Goal: Transaction & Acquisition: Purchase product/service

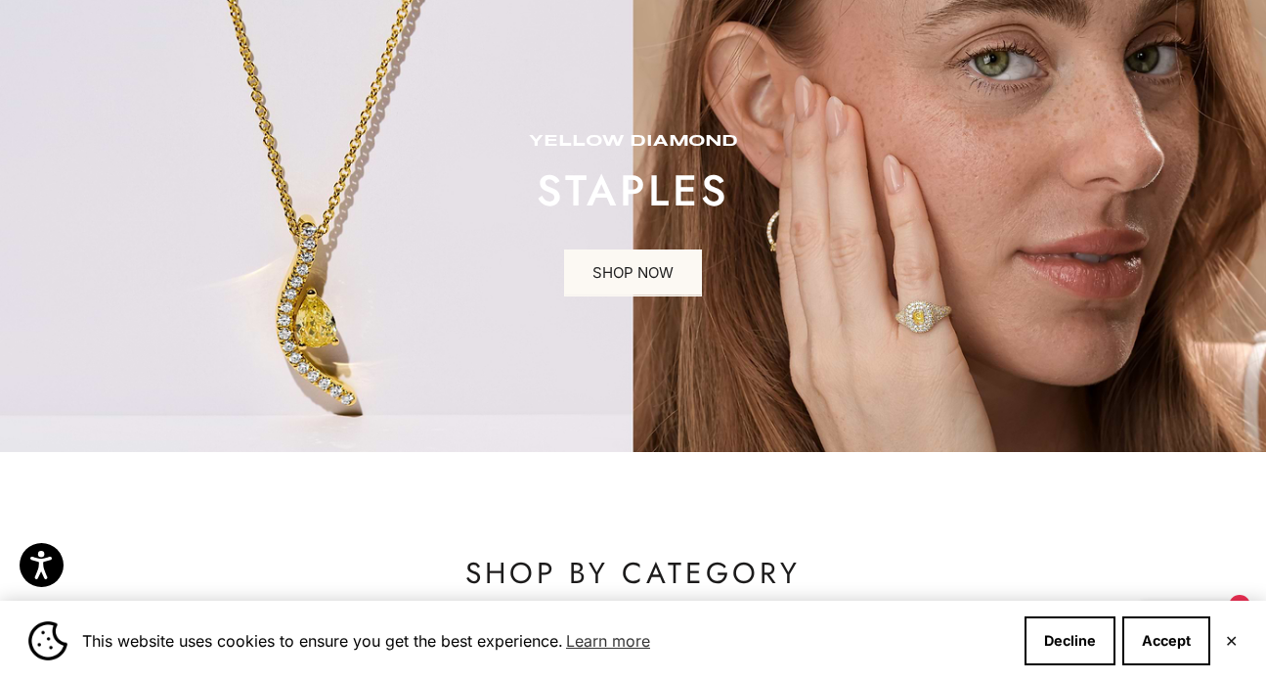
scroll to position [131, 0]
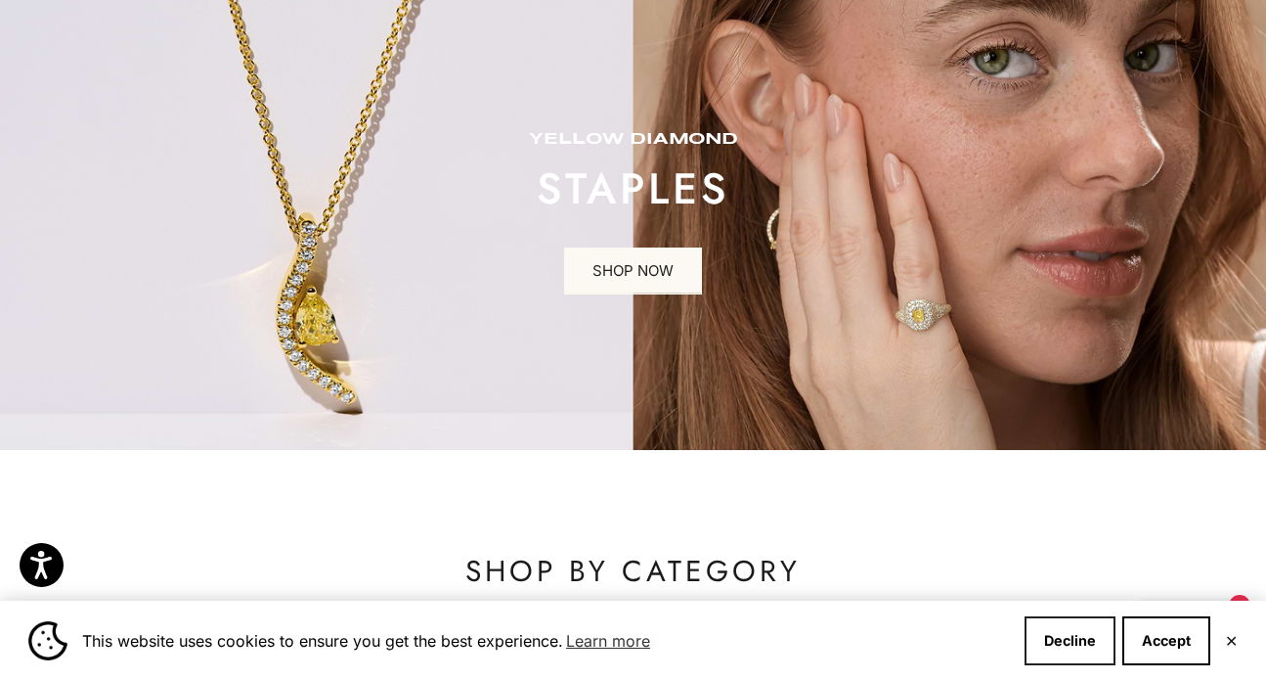
click at [1057, 639] on button "Decline" at bounding box center [1070, 640] width 91 height 49
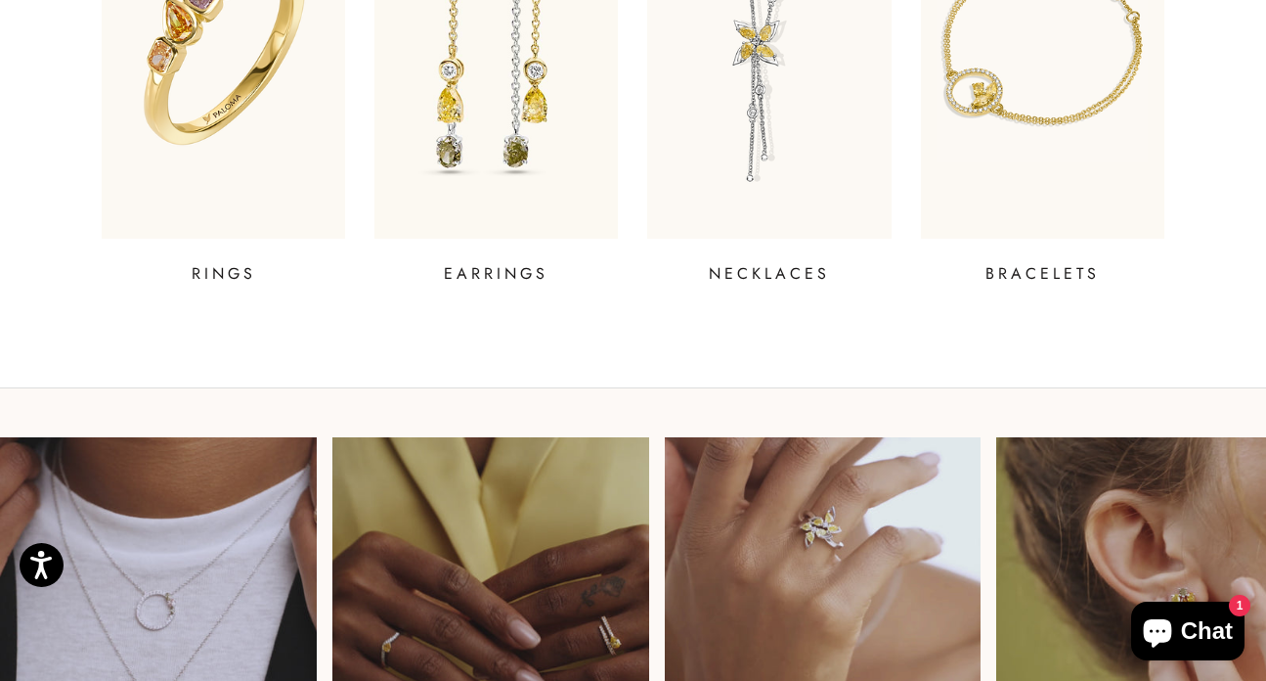
scroll to position [924, 0]
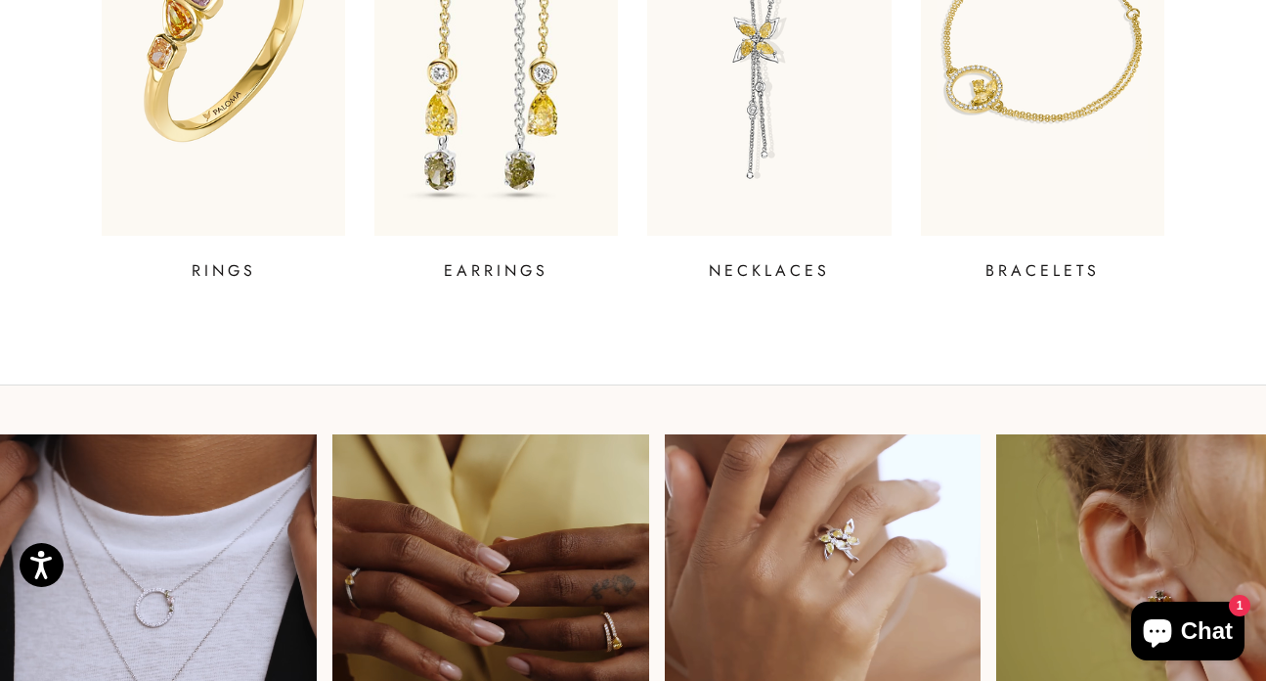
click at [542, 184] on img at bounding box center [496, 39] width 292 height 469
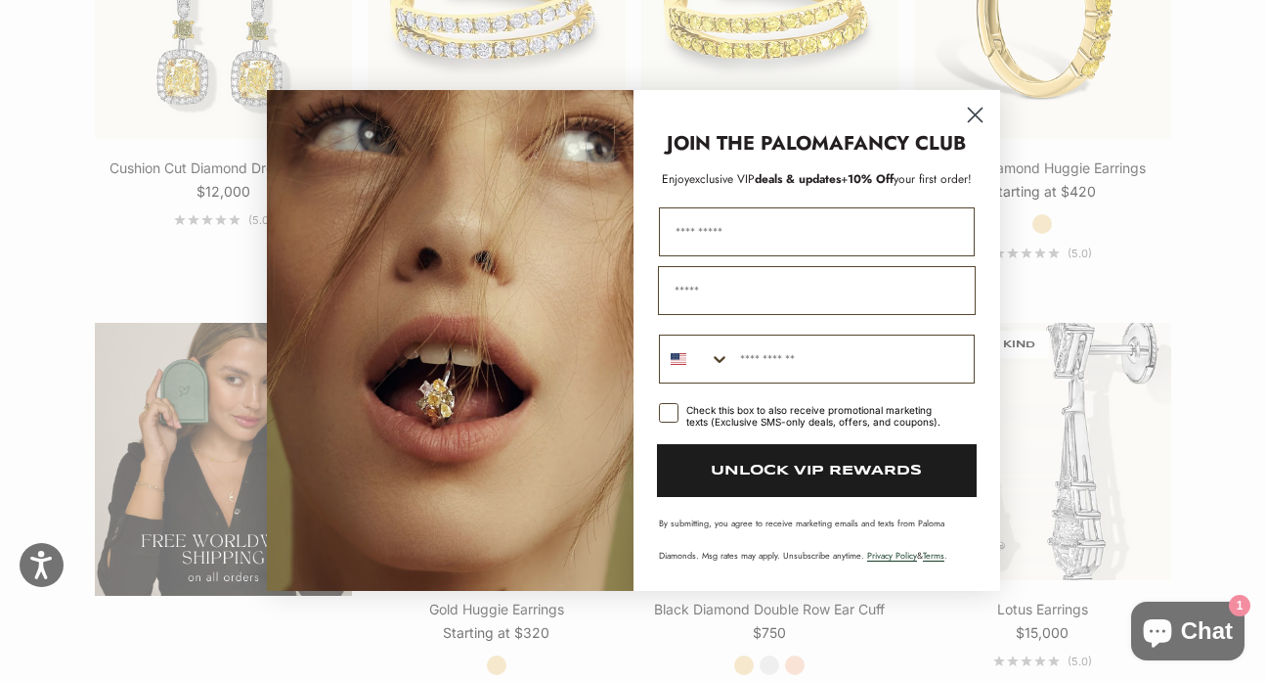
scroll to position [3015, 0]
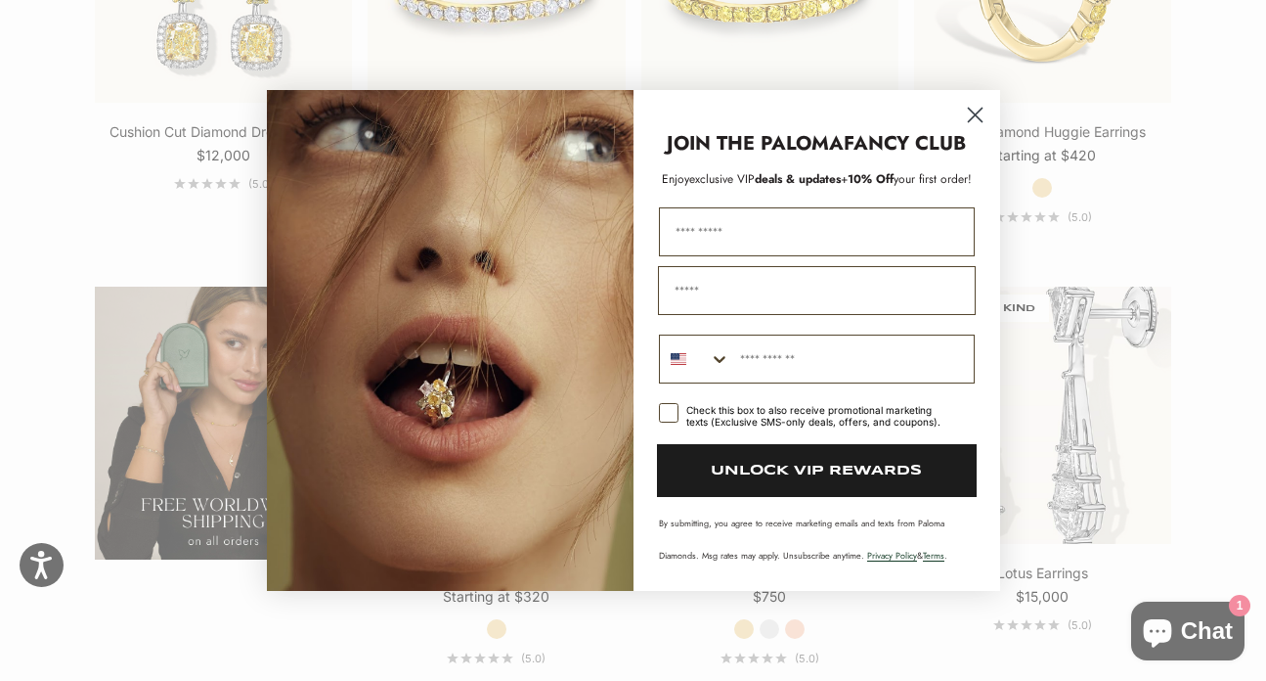
click at [970, 116] on circle "Close dialog" at bounding box center [974, 115] width 32 height 32
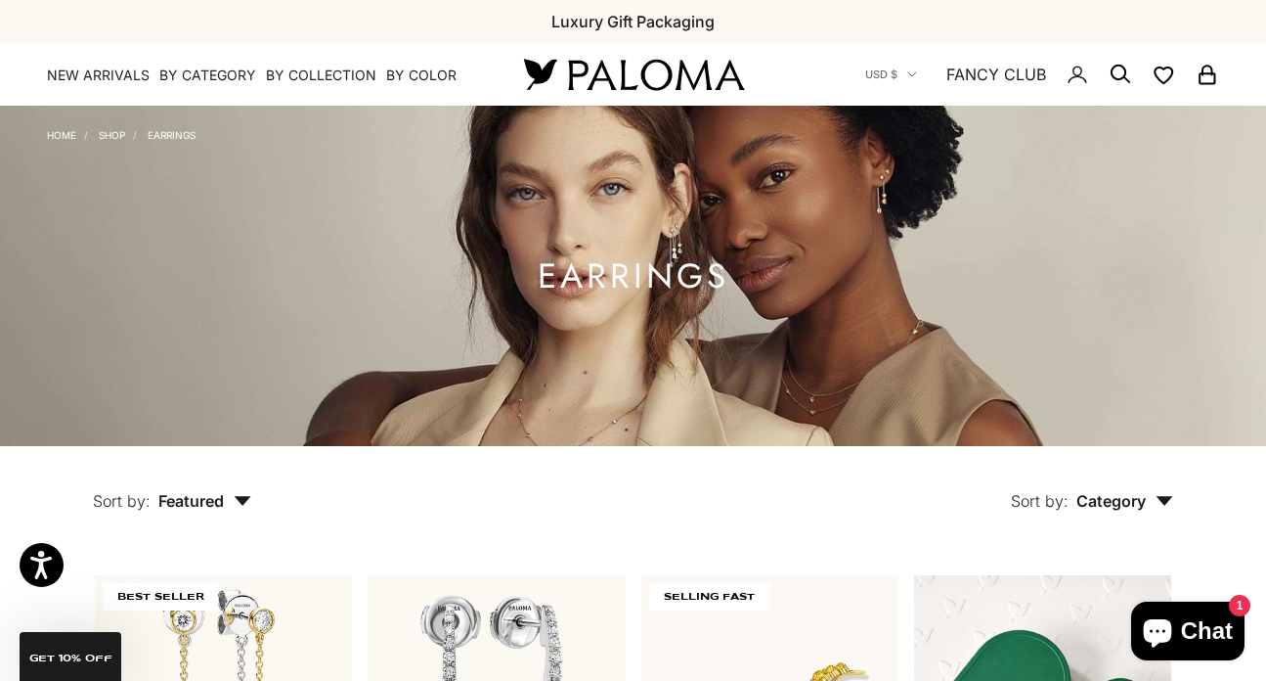
scroll to position [0, 0]
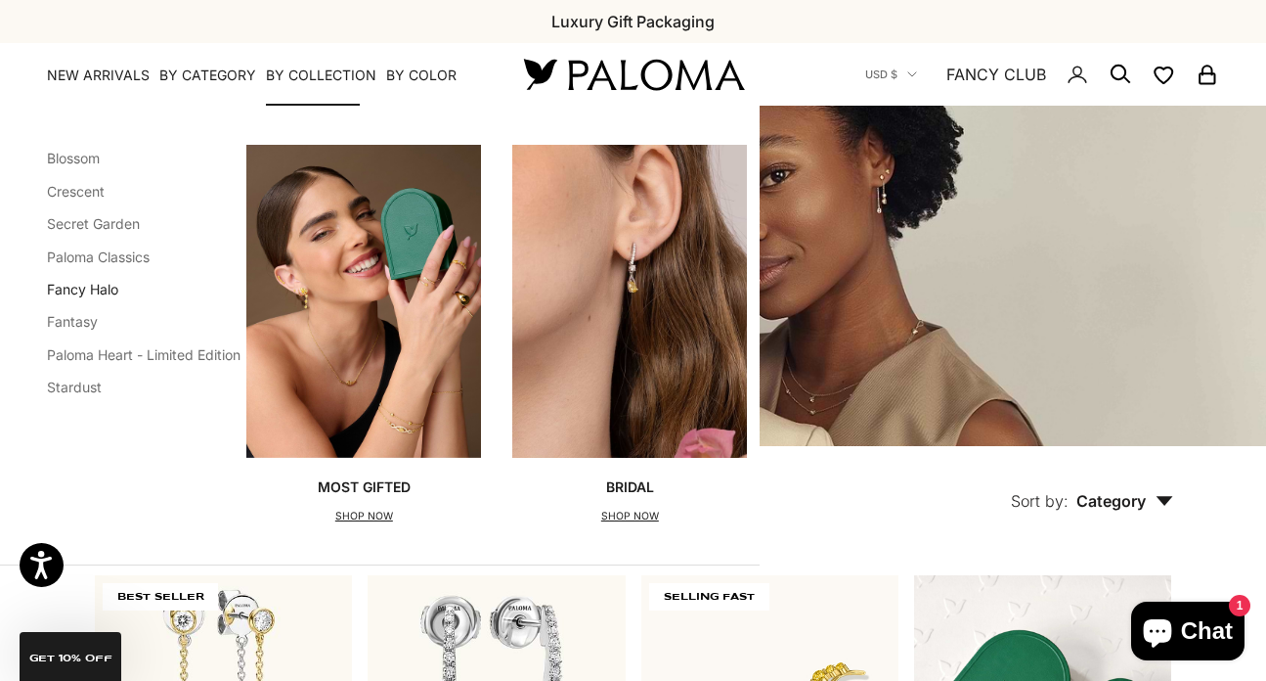
click at [93, 281] on link "Fancy Halo" at bounding box center [82, 289] width 71 height 17
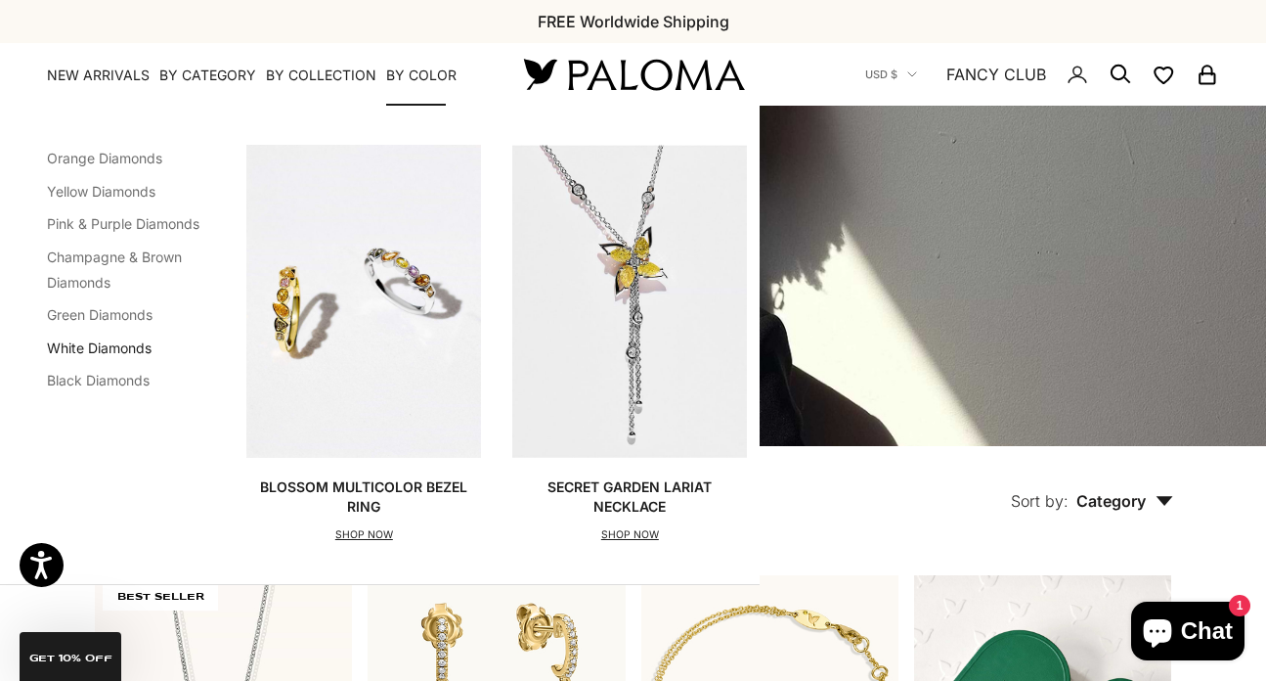
click at [112, 344] on link "White Diamonds" at bounding box center [99, 347] width 105 height 17
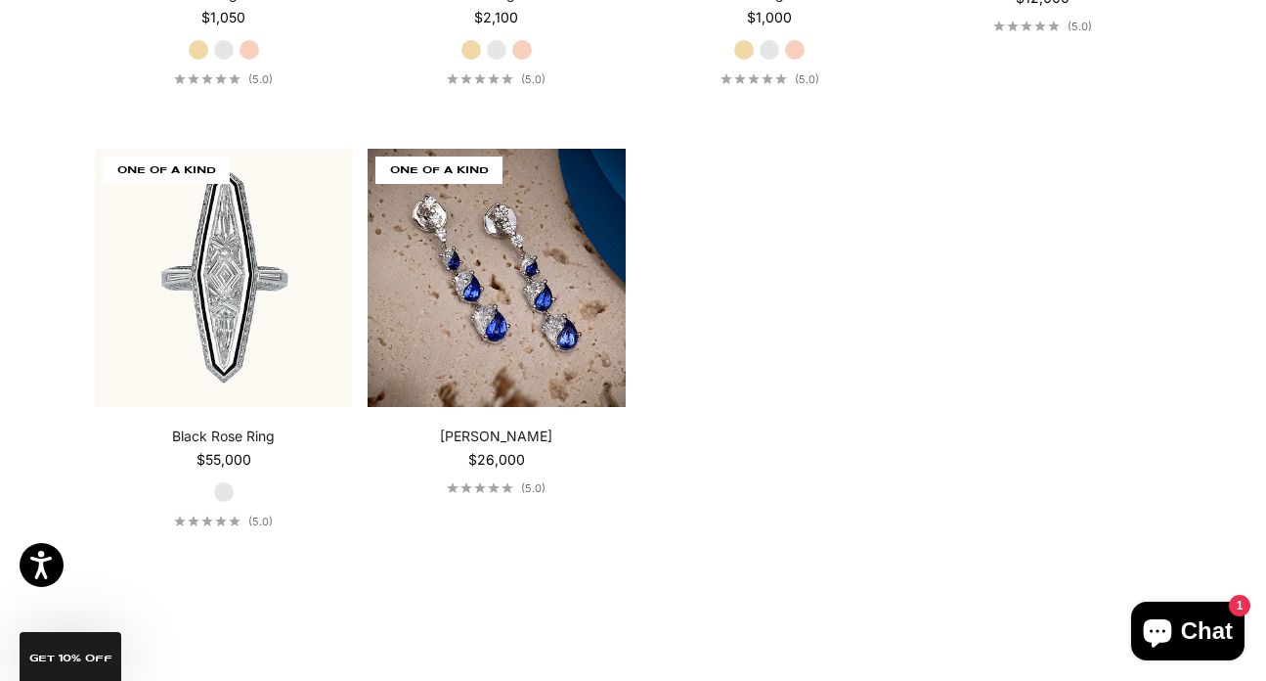
scroll to position [7624, 0]
